Goal: Transaction & Acquisition: Purchase product/service

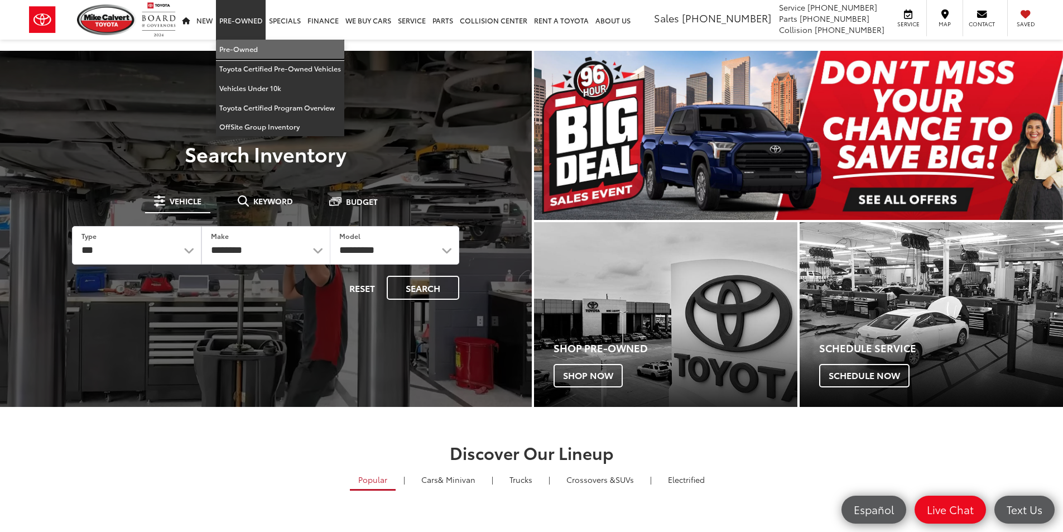
click at [248, 43] on link "Pre-Owned" at bounding box center [280, 50] width 128 height 20
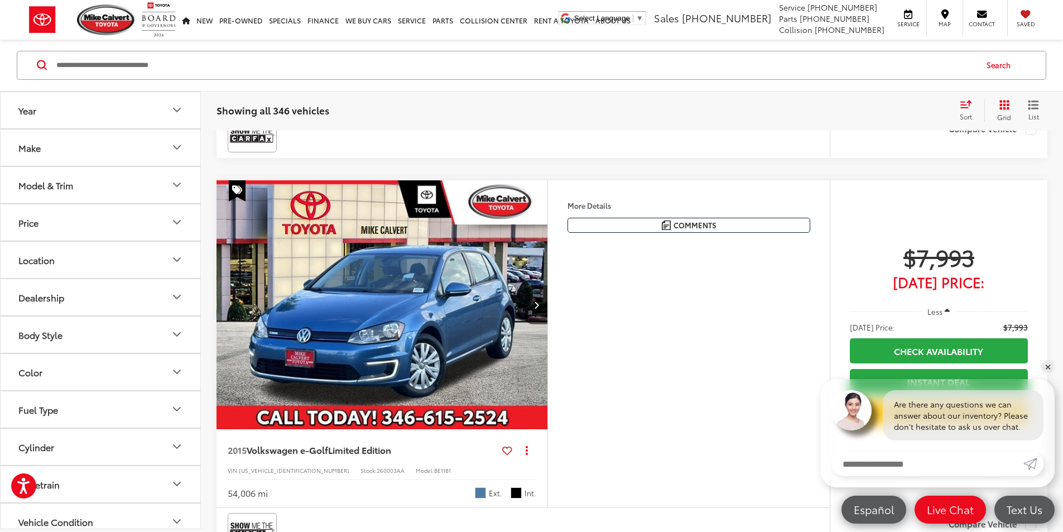
scroll to position [3458, 0]
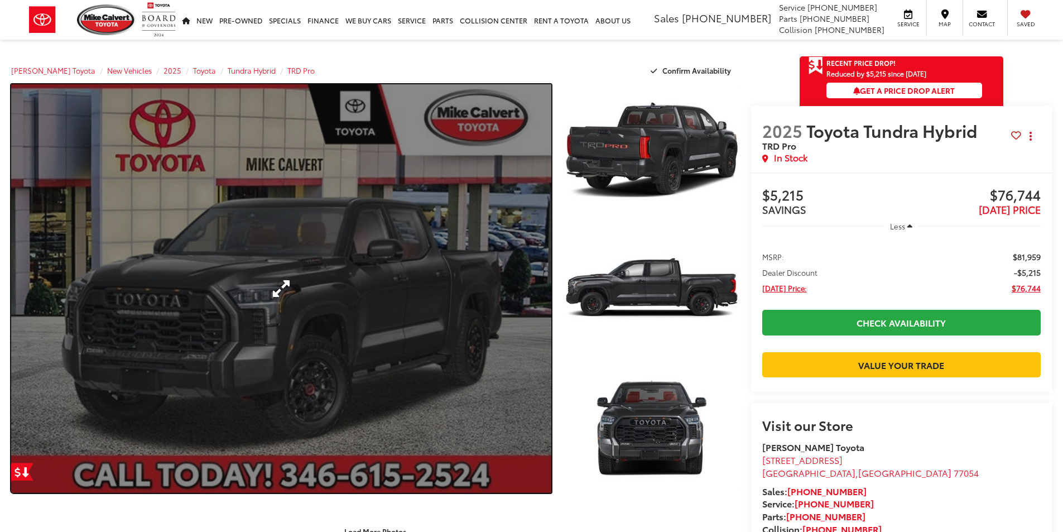
drag, startPoint x: 0, startPoint y: 0, endPoint x: 384, endPoint y: 209, distance: 437.0
click at [384, 209] on link "Expand Photo 0" at bounding box center [281, 288] width 540 height 408
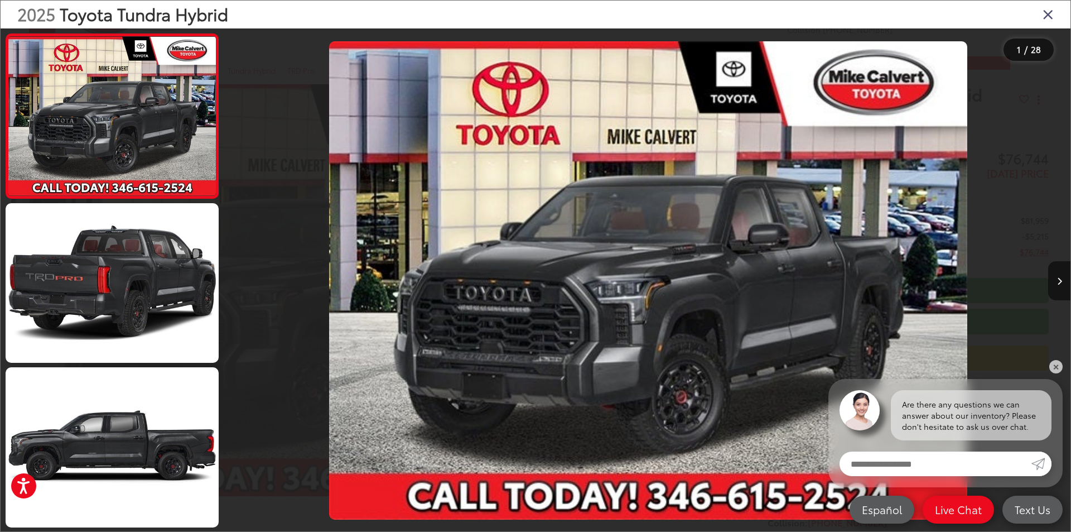
click at [1050, 8] on icon "Close gallery" at bounding box center [1047, 14] width 11 height 15
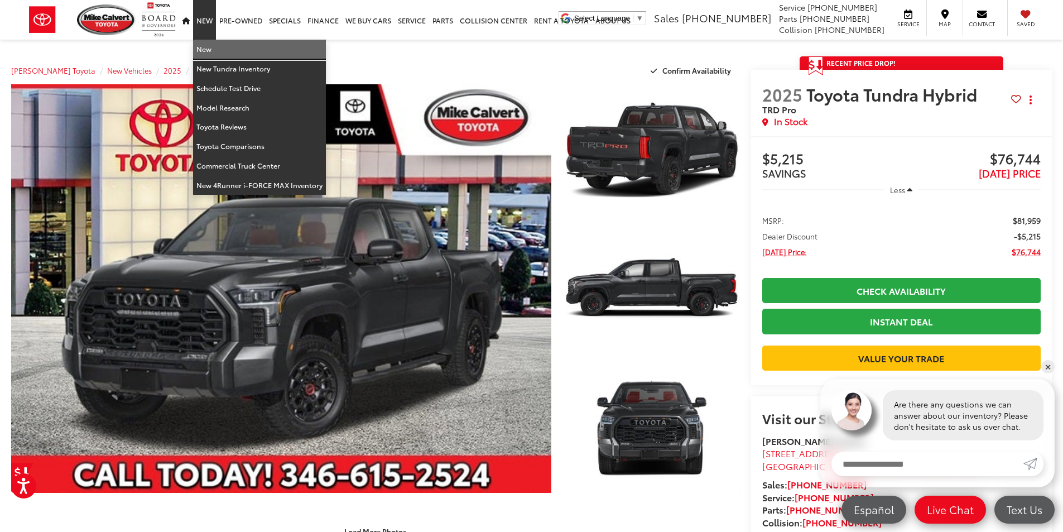
click at [214, 47] on link "New" at bounding box center [259, 50] width 133 height 20
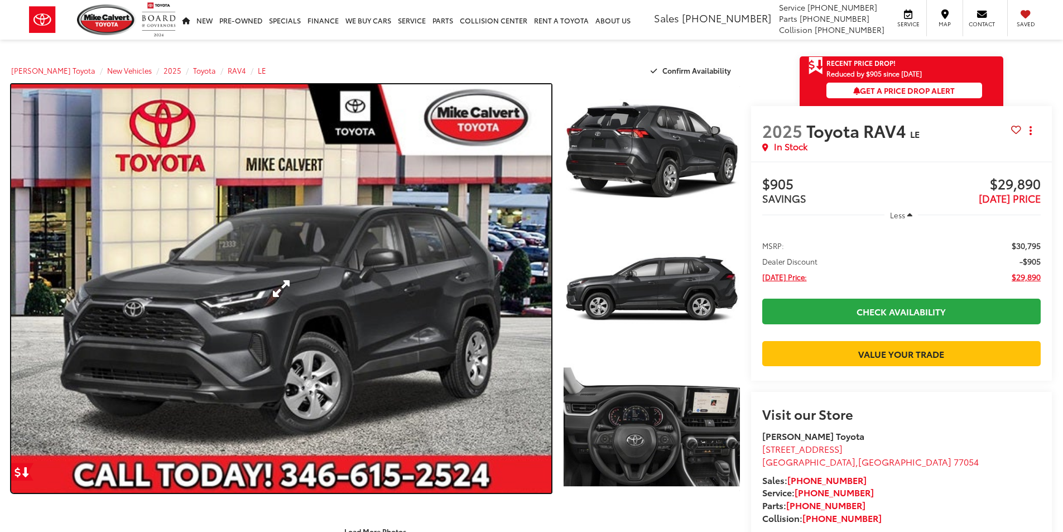
click at [389, 219] on link "Expand Photo 0" at bounding box center [281, 288] width 540 height 408
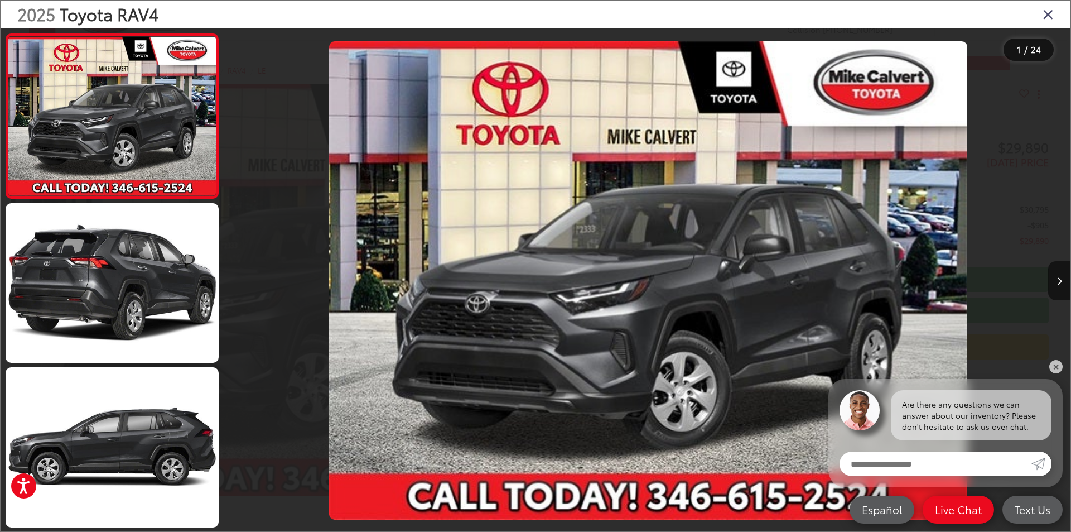
click at [1050, 10] on icon "Close gallery" at bounding box center [1047, 14] width 11 height 15
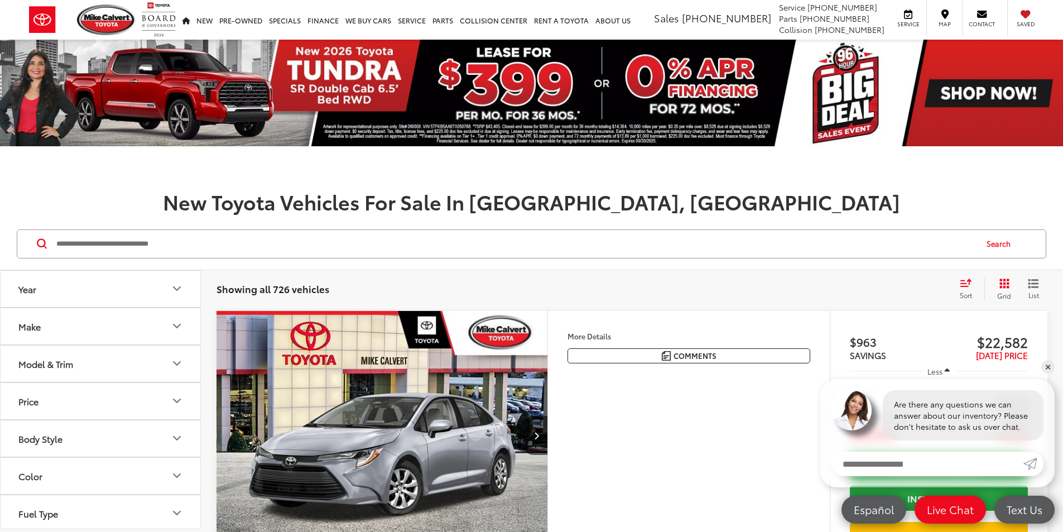
scroll to position [112, 0]
click at [158, 294] on button "Price" at bounding box center [101, 289] width 201 height 36
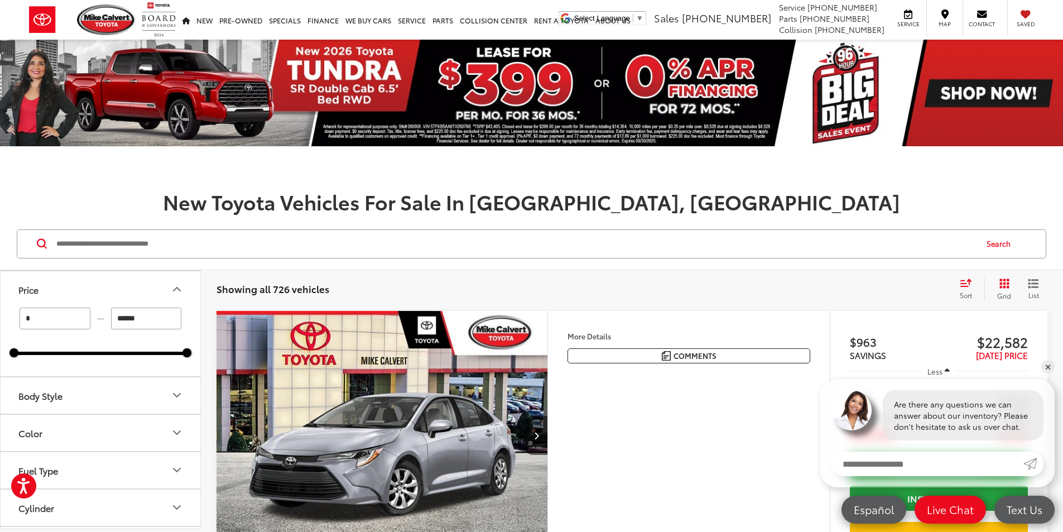
scroll to position [0, 0]
drag, startPoint x: 163, startPoint y: 318, endPoint x: 23, endPoint y: 264, distance: 150.3
click at [17, 307] on div "* — ******" at bounding box center [100, 318] width 173 height 22
type input "******"
